Goal: Transaction & Acquisition: Purchase product/service

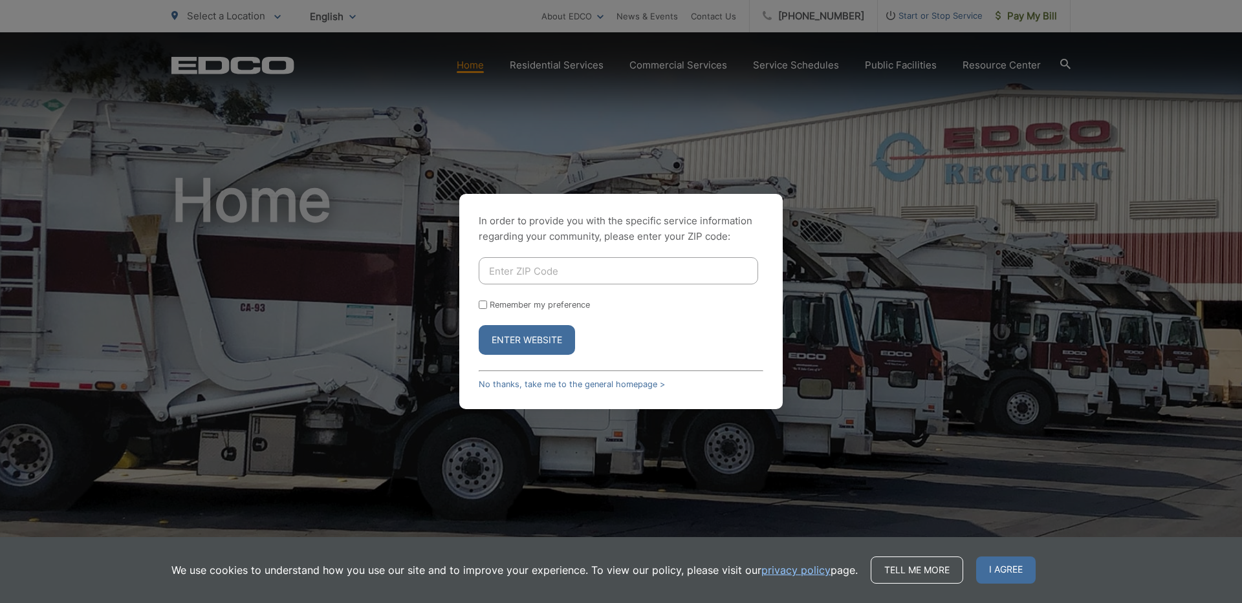
click at [924, 141] on div "In order to provide you with the specific service information regarding your co…" at bounding box center [621, 301] width 1242 height 603
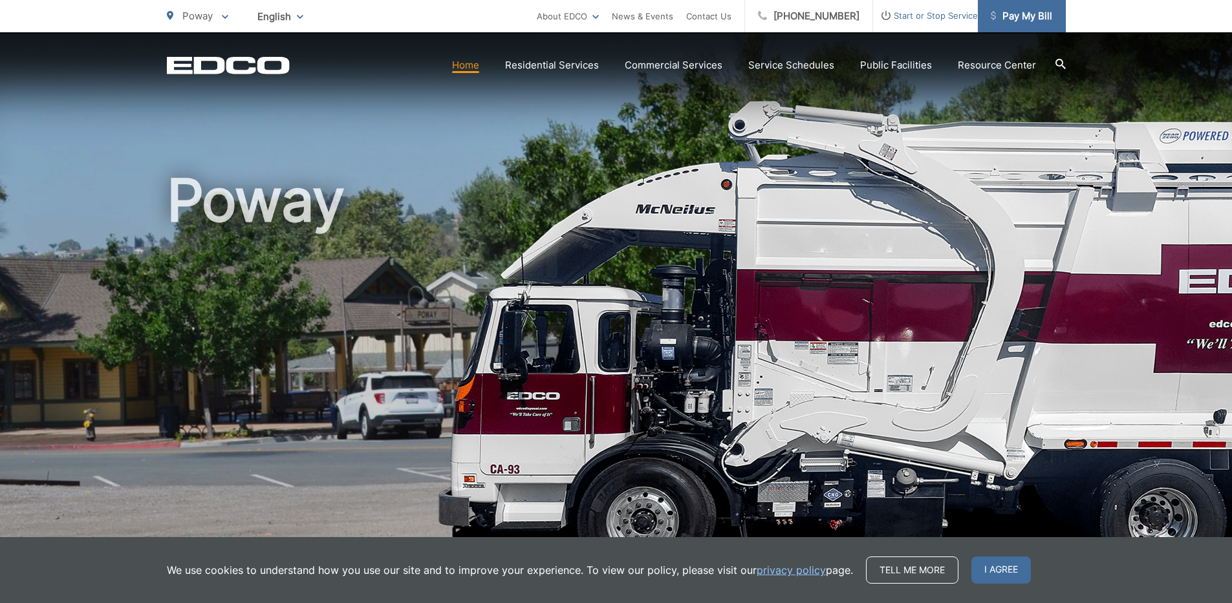
click at [1006, 17] on span "Pay My Bill" at bounding box center [1021, 16] width 61 height 16
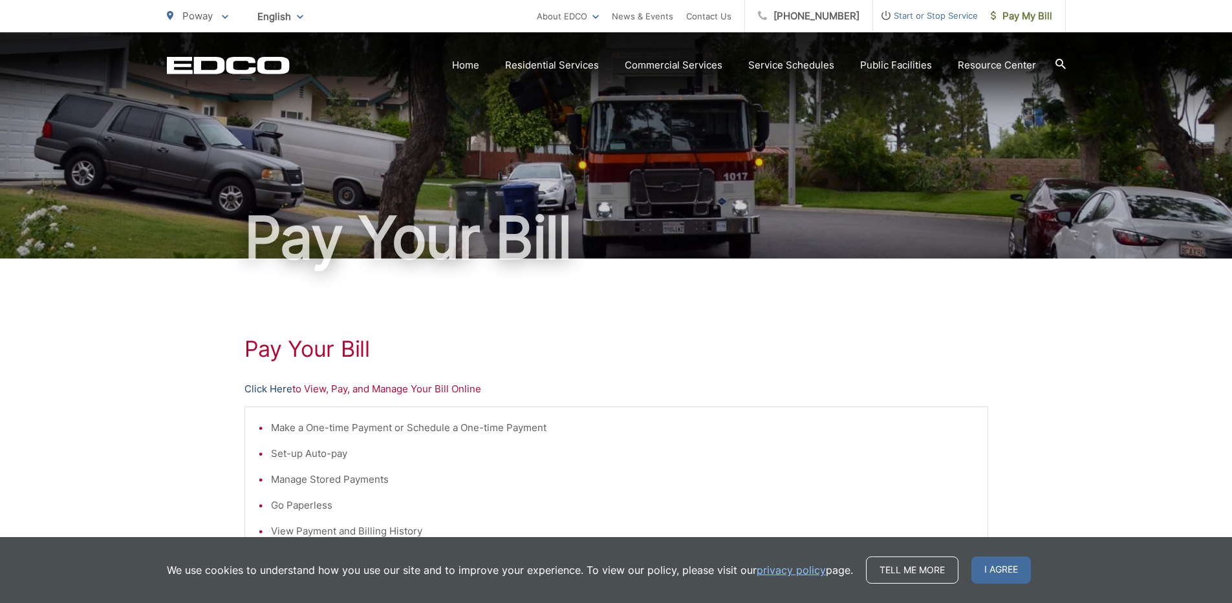
click at [284, 393] on link "Click Here" at bounding box center [269, 390] width 48 height 16
